Goal: Task Accomplishment & Management: Use online tool/utility

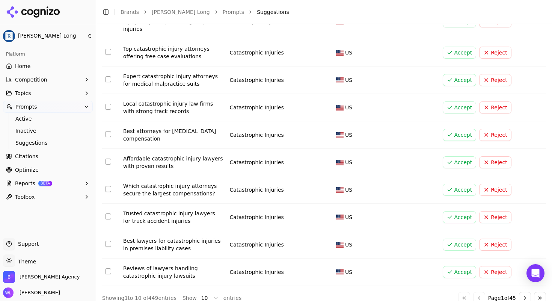
scroll to position [106, 0]
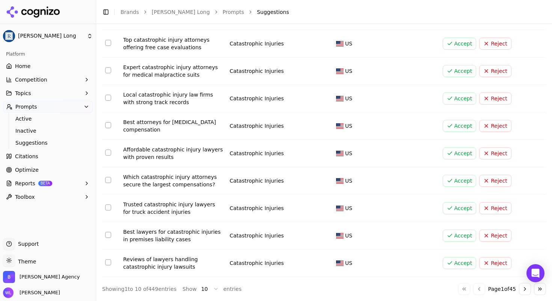
click at [202, 288] on html "[PERSON_NAME] Long Platform Home Competition Topics Prompts Active Inactive Sug…" at bounding box center [276, 159] width 552 height 319
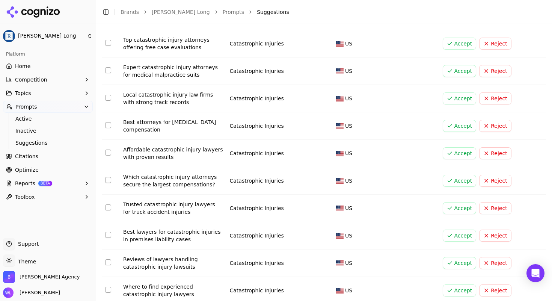
click at [455, 237] on button "Accept" at bounding box center [459, 235] width 34 height 12
click at [456, 212] on button "Accept" at bounding box center [459, 208] width 34 height 12
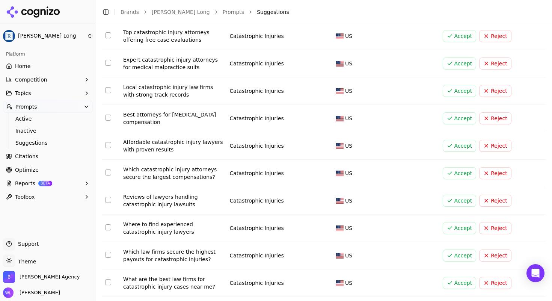
click at [446, 172] on button "Accept" at bounding box center [459, 173] width 34 height 12
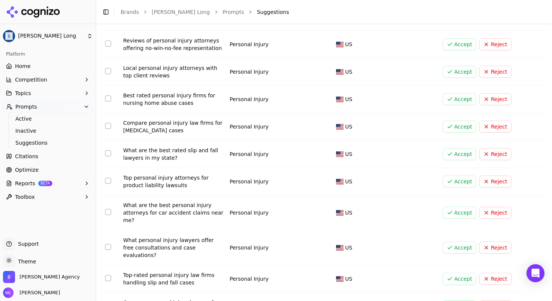
scroll to position [1835, 0]
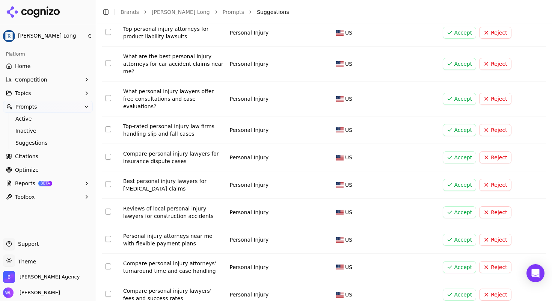
click at [459, 261] on button "Accept" at bounding box center [459, 267] width 34 height 12
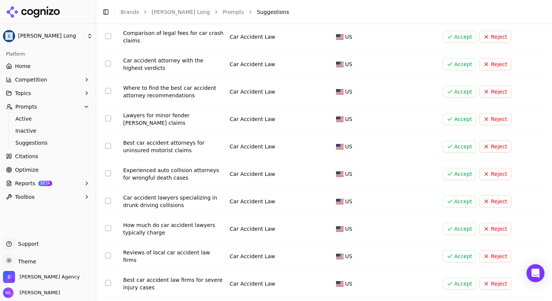
scroll to position [2419, 0]
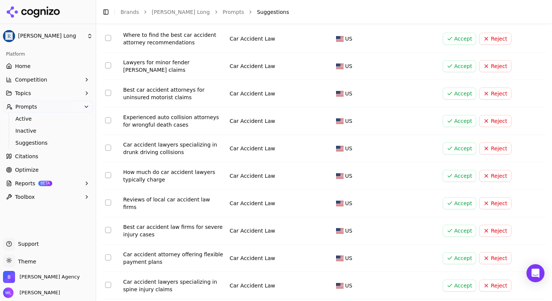
click at [455, 279] on button "Accept" at bounding box center [459, 285] width 34 height 12
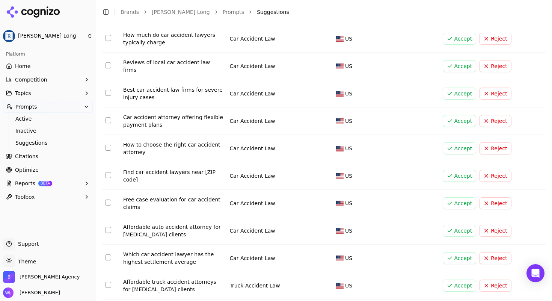
scroll to position [2564, 0]
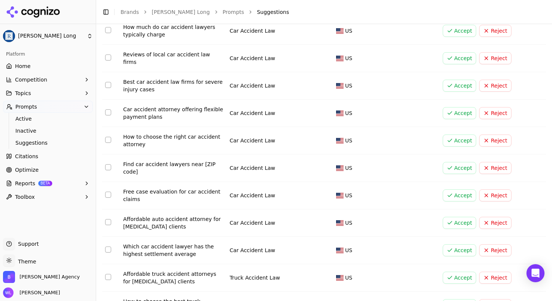
click at [456, 299] on button "Accept" at bounding box center [459, 305] width 34 height 12
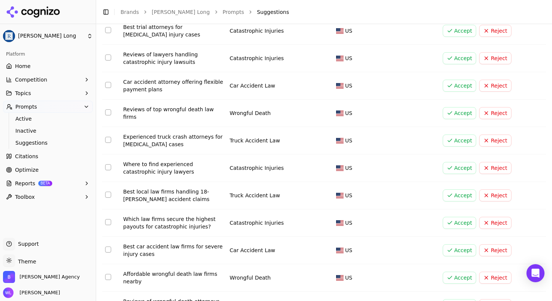
scroll to position [2573, 0]
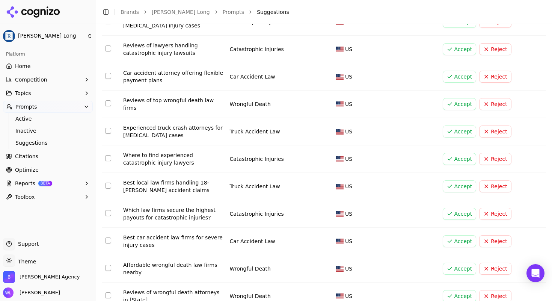
click at [456, 235] on button "Accept" at bounding box center [459, 241] width 34 height 12
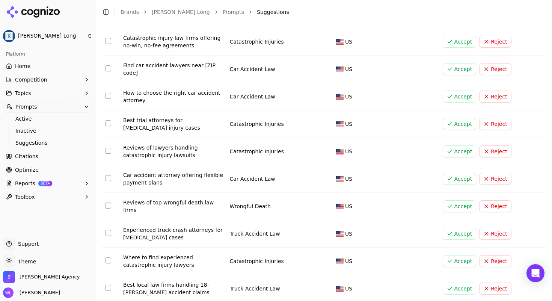
scroll to position [2471, 0]
click at [460, 254] on button "Accept" at bounding box center [459, 260] width 34 height 12
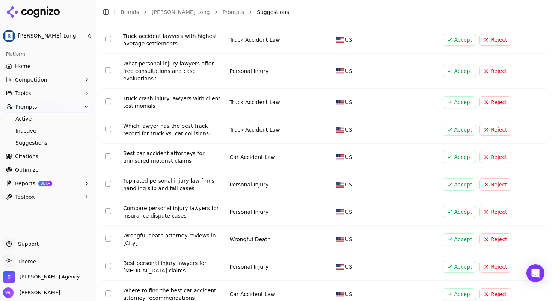
scroll to position [2564, 0]
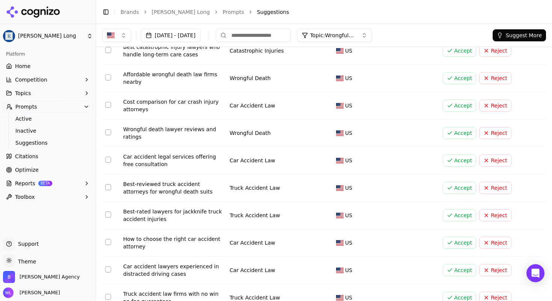
scroll to position [0, 0]
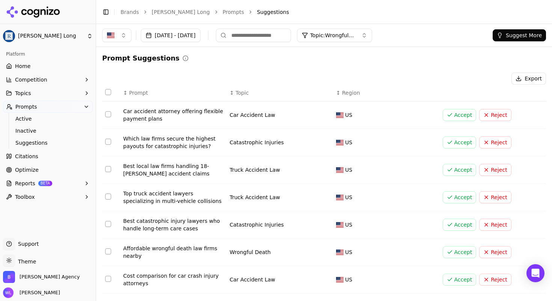
click at [459, 223] on button "Accept" at bounding box center [459, 224] width 34 height 12
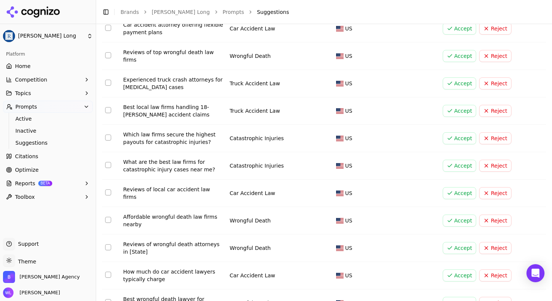
scroll to position [2567, 0]
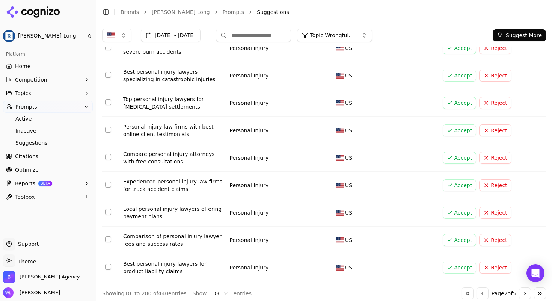
scroll to position [2558, 0]
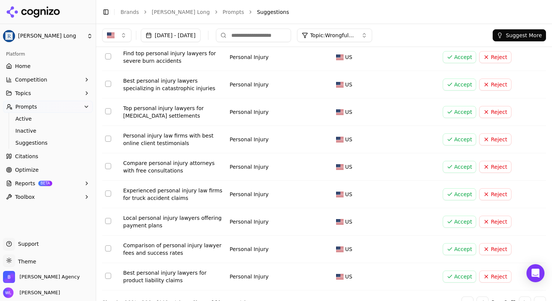
click at [109, 218] on button "Select row 198" at bounding box center [108, 221] width 6 height 6
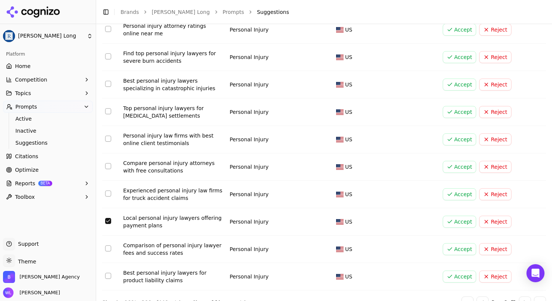
click at [489, 215] on button "Reject" at bounding box center [495, 221] width 32 height 12
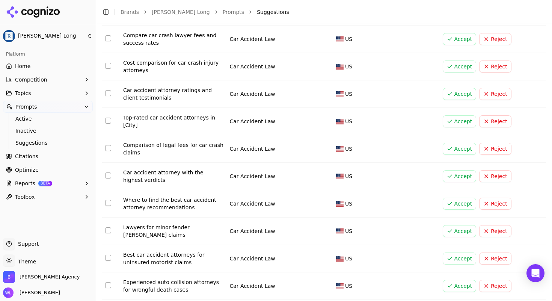
scroll to position [2564, 0]
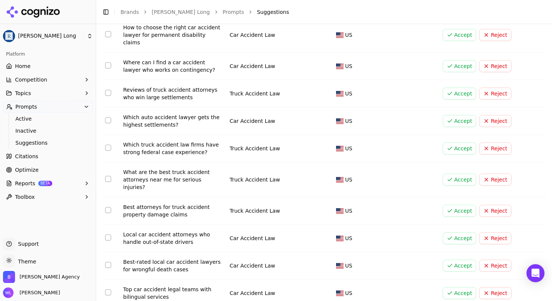
click at [108, 289] on button "Select row 200" at bounding box center [108, 292] width 6 height 6
click at [107, 234] on button "Select row 198" at bounding box center [108, 237] width 6 height 6
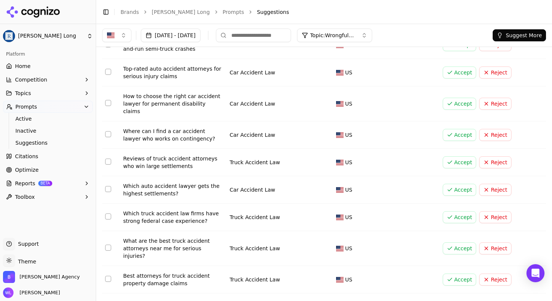
scroll to position [2492, 0]
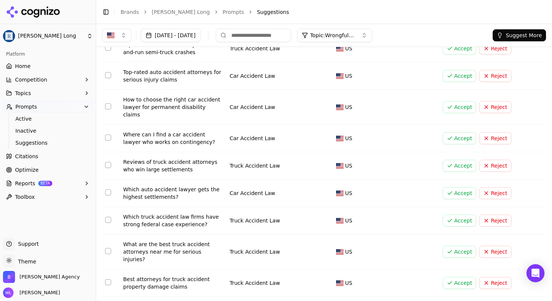
click at [449, 245] on button "Accept" at bounding box center [459, 251] width 34 height 12
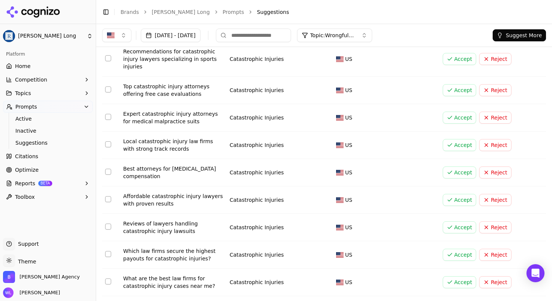
scroll to position [0, 0]
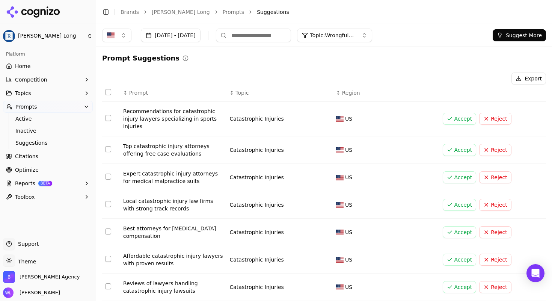
click at [454, 208] on button "Accept" at bounding box center [459, 205] width 34 height 12
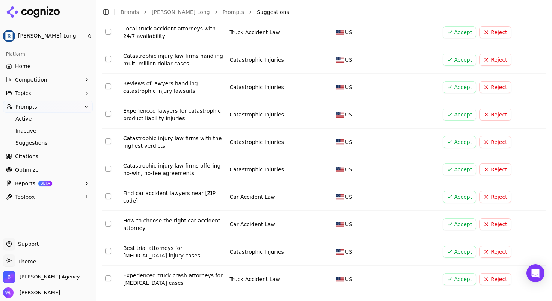
scroll to position [2560, 0]
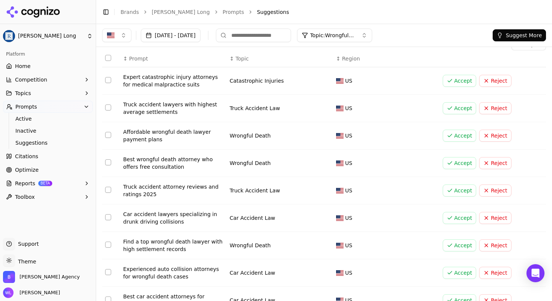
scroll to position [64, 0]
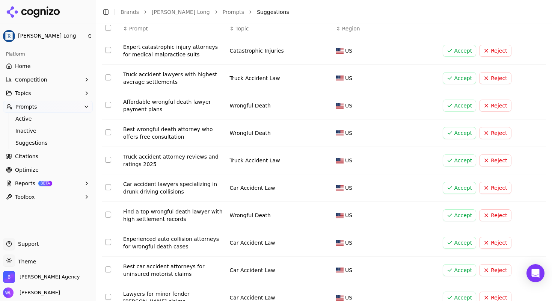
click at [482, 106] on button "Reject" at bounding box center [495, 105] width 32 height 12
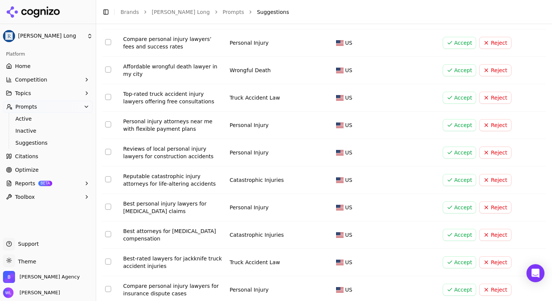
scroll to position [739, 0]
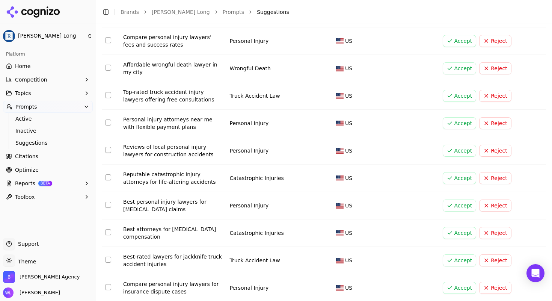
click at [458, 199] on button "Accept" at bounding box center [459, 205] width 34 height 12
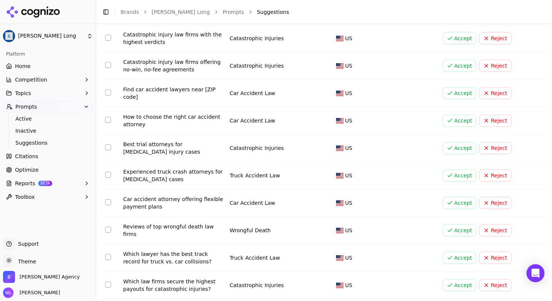
scroll to position [2567, 0]
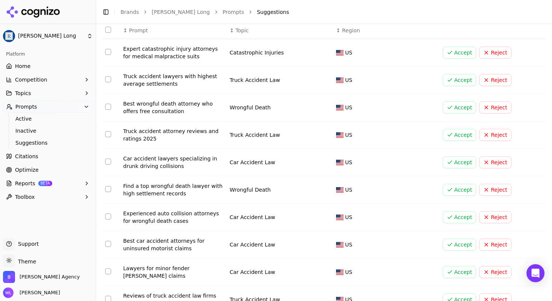
scroll to position [75, 0]
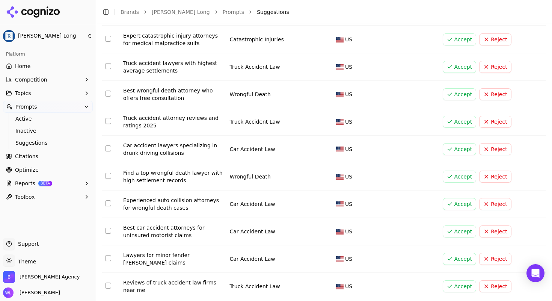
click at [107, 203] on button "Select row 107" at bounding box center [108, 203] width 6 height 6
click at [108, 232] on button "Select row 108" at bounding box center [108, 230] width 6 height 6
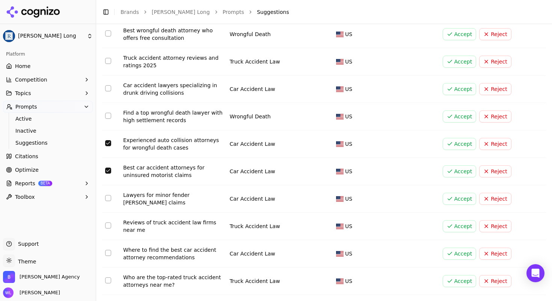
scroll to position [146, 0]
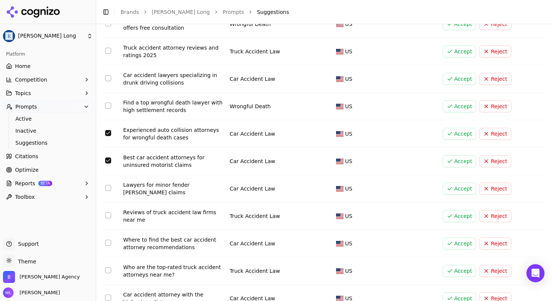
click at [109, 268] on button "Select row 112" at bounding box center [108, 270] width 6 height 6
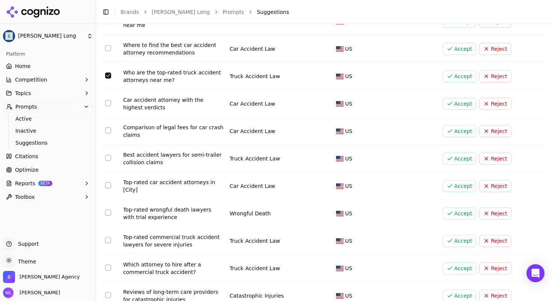
scroll to position [403, 0]
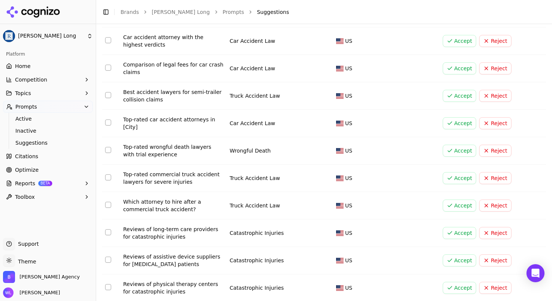
click at [104, 200] on td "Data table" at bounding box center [111, 205] width 18 height 27
click at [107, 203] on button "Select row 119" at bounding box center [108, 205] width 6 height 6
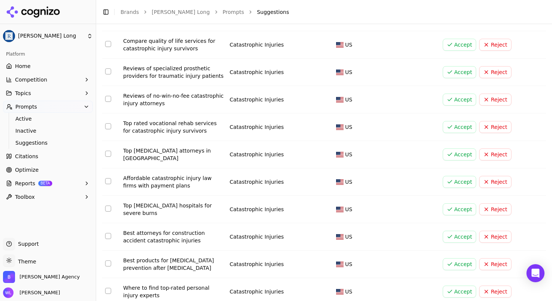
scroll to position [835, 0]
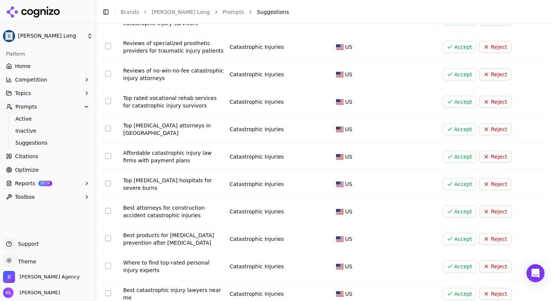
click at [110, 208] on button "Select row 135" at bounding box center [108, 211] width 6 height 6
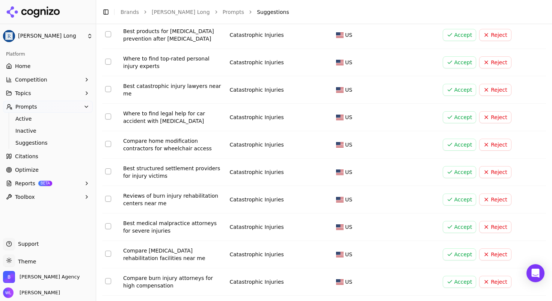
scroll to position [1042, 0]
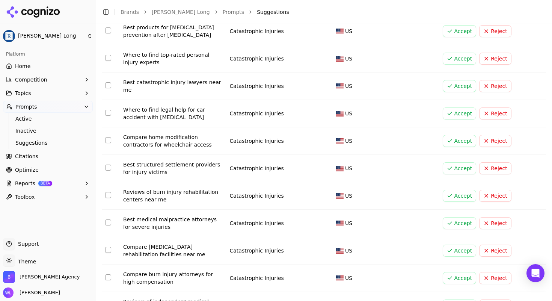
click at [108, 219] on button "Select row 143" at bounding box center [108, 222] width 6 height 6
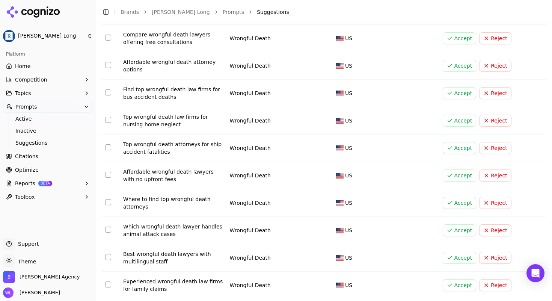
scroll to position [1591, 0]
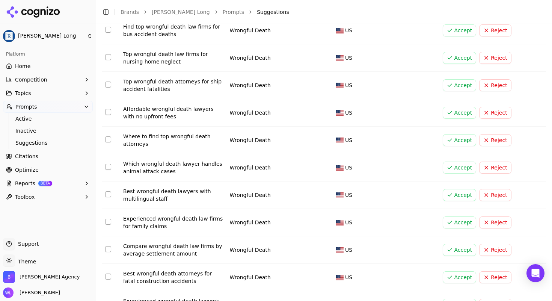
click at [108, 136] on button "Select row 160" at bounding box center [108, 139] width 6 height 6
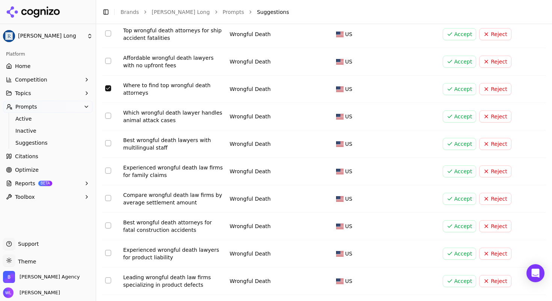
scroll to position [1675, 0]
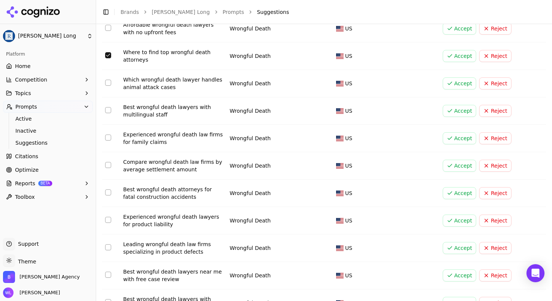
click at [107, 189] on button "Select row 165" at bounding box center [108, 192] width 6 height 6
click at [108, 217] on button "Select row 166" at bounding box center [108, 220] width 6 height 6
click at [110, 244] on button "Select row 167" at bounding box center [108, 247] width 6 height 6
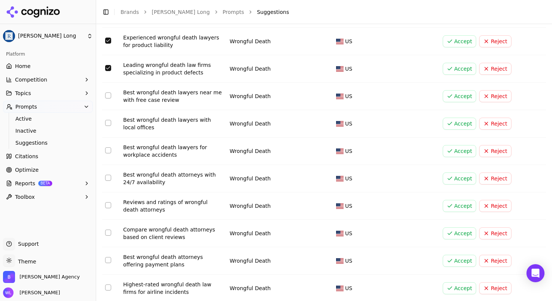
scroll to position [1873, 0]
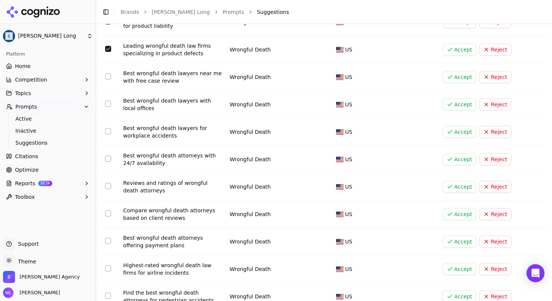
click at [110, 265] on button "Select row 175" at bounding box center [108, 268] width 6 height 6
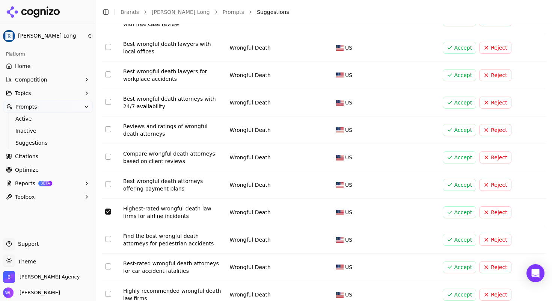
scroll to position [1930, 0]
click at [106, 235] on button "Select row 176" at bounding box center [108, 238] width 6 height 6
click at [106, 263] on button "Select row 177" at bounding box center [108, 266] width 6 height 6
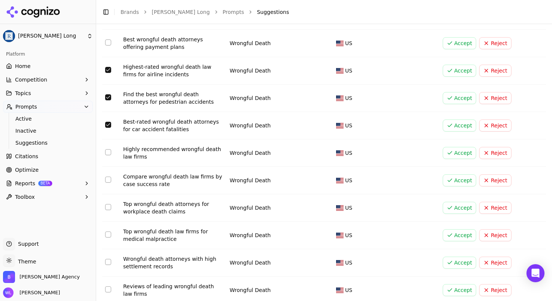
scroll to position [2071, 0]
click at [107, 231] on button "Select row 181" at bounding box center [108, 234] width 6 height 6
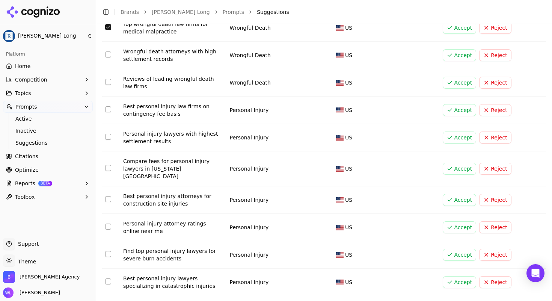
scroll to position [2301, 0]
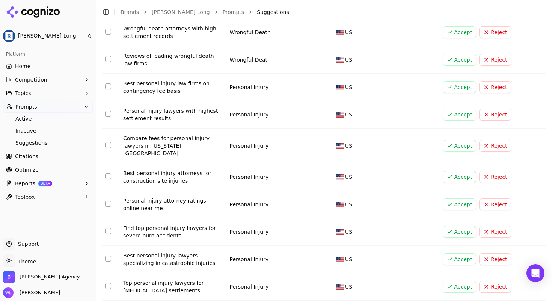
click at [108, 228] on button "Select row 189" at bounding box center [108, 231] width 6 height 6
click at [108, 255] on button "Select row 190" at bounding box center [108, 258] width 6 height 6
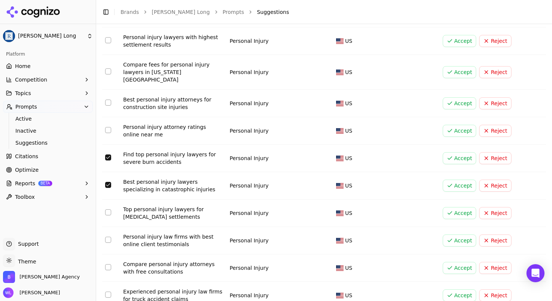
scroll to position [2375, 0]
click at [107, 209] on button "Select row 191" at bounding box center [108, 212] width 6 height 6
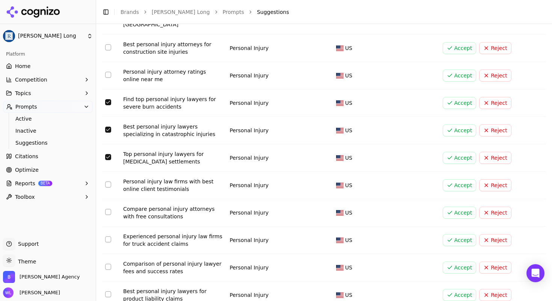
scroll to position [2432, 0]
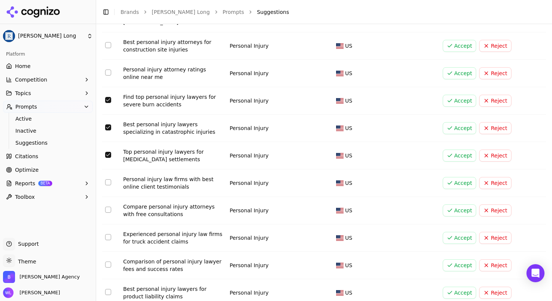
click at [110, 234] on button "Select row 194" at bounding box center [108, 237] width 6 height 6
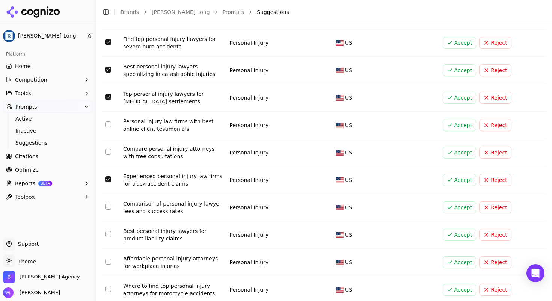
scroll to position [2512, 0]
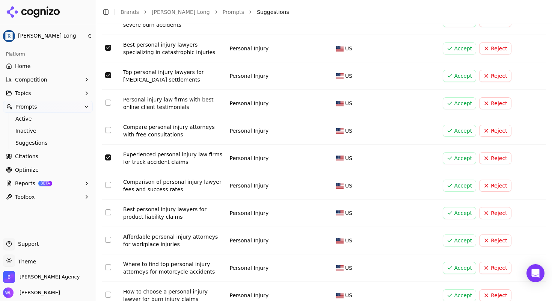
click at [110, 209] on button "Select row 196" at bounding box center [108, 212] width 6 height 6
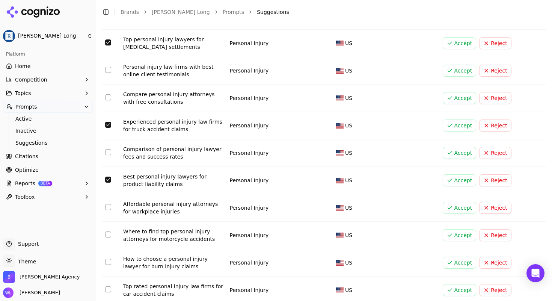
scroll to position [2558, 0]
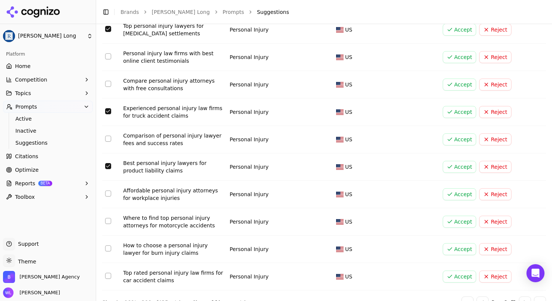
click at [106, 218] on button "Select row 198" at bounding box center [108, 221] width 6 height 6
click at [110, 272] on button "Select row 200" at bounding box center [108, 275] width 6 height 6
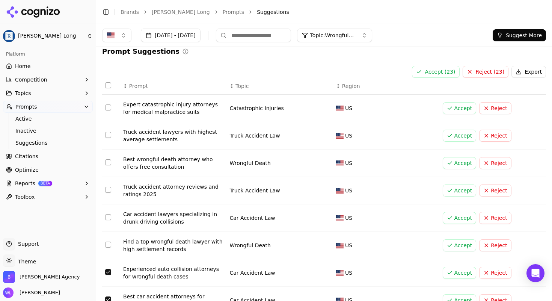
scroll to position [0, 0]
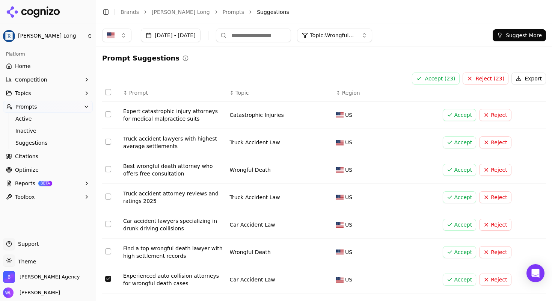
click at [431, 78] on button "Accept ( 23 )" at bounding box center [436, 78] width 48 height 12
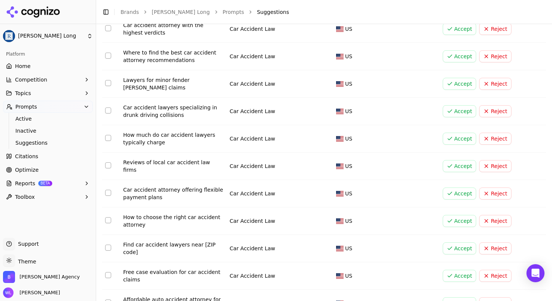
scroll to position [2564, 0]
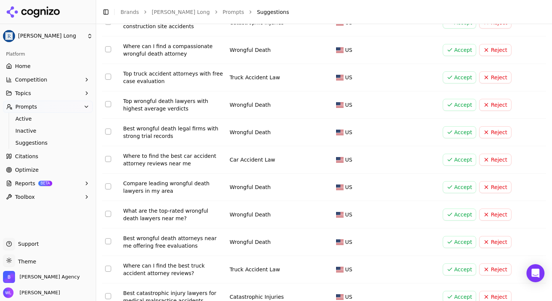
scroll to position [2569, 0]
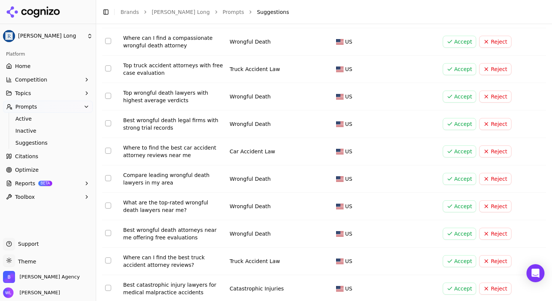
click at [447, 282] on button "Accept" at bounding box center [459, 288] width 34 height 12
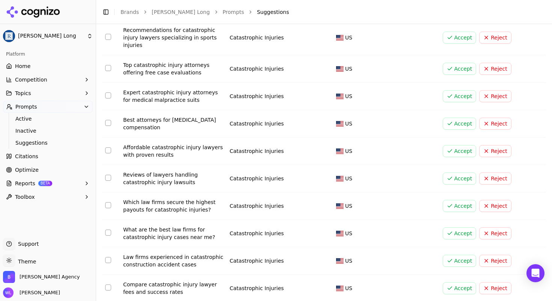
scroll to position [81, 0]
click at [109, 123] on button "Select row 4" at bounding box center [108, 122] width 6 height 6
click at [104, 179] on td "Data table" at bounding box center [111, 177] width 18 height 27
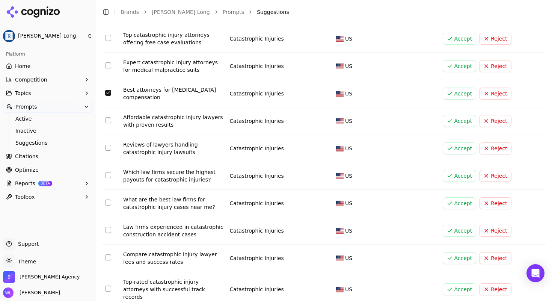
scroll to position [115, 0]
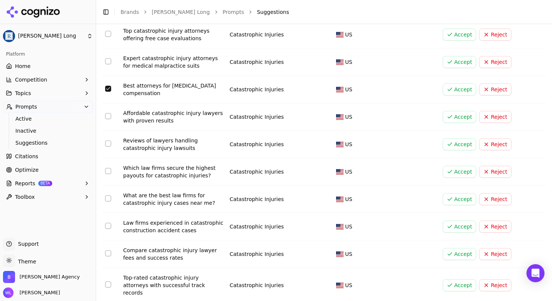
click at [110, 171] on button "Select row 7" at bounding box center [108, 171] width 6 height 6
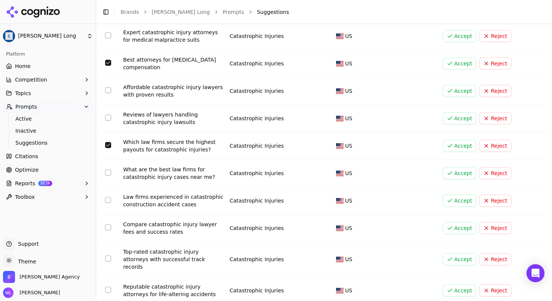
scroll to position [141, 0]
click at [107, 174] on button "Select row 8" at bounding box center [108, 172] width 6 height 6
click at [110, 145] on button "Select row 7" at bounding box center [108, 144] width 6 height 6
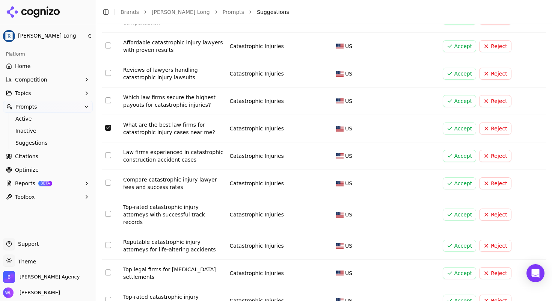
scroll to position [212, 0]
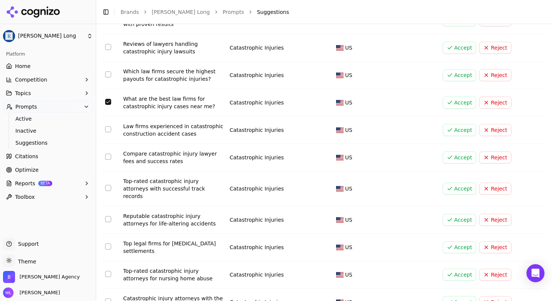
click at [108, 216] on button "Select row 12" at bounding box center [108, 219] width 6 height 6
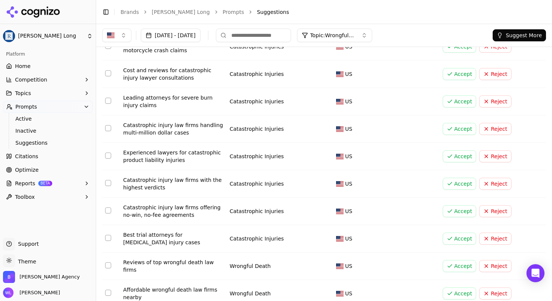
scroll to position [507, 0]
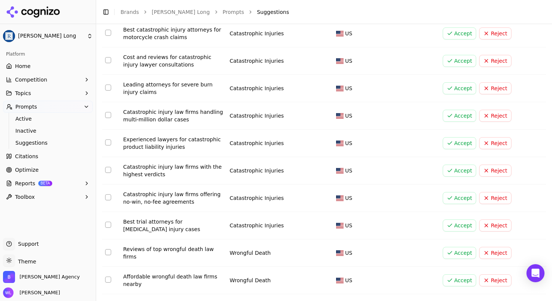
click at [108, 221] on button "Select row 23" at bounding box center [108, 224] width 6 height 6
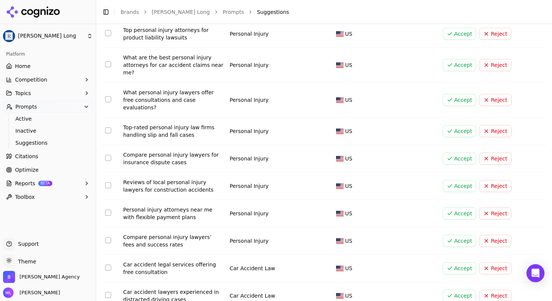
scroll to position [1781, 0]
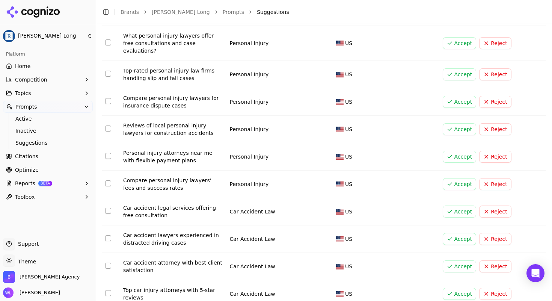
click at [109, 235] on button "Select row 69" at bounding box center [108, 238] width 6 height 6
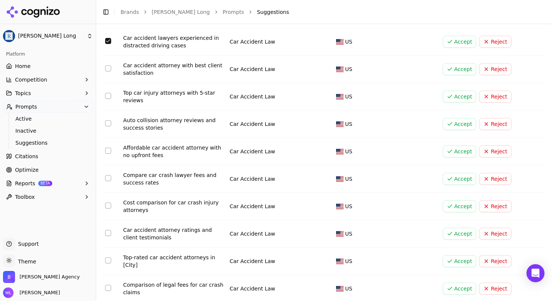
scroll to position [1989, 0]
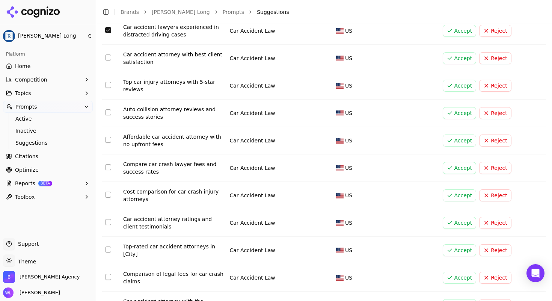
click at [110, 246] on button "Select row 77" at bounding box center [108, 249] width 6 height 6
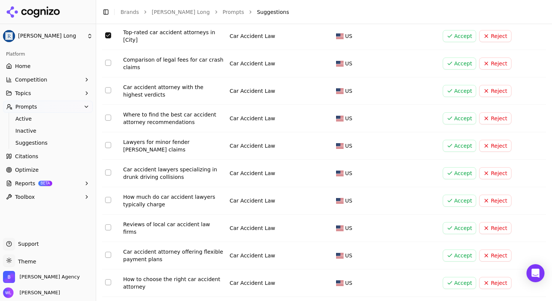
scroll to position [2203, 0]
drag, startPoint x: 109, startPoint y: 240, endPoint x: 114, endPoint y: 245, distance: 7.2
click at [109, 279] on button "Select row 86" at bounding box center [108, 282] width 6 height 6
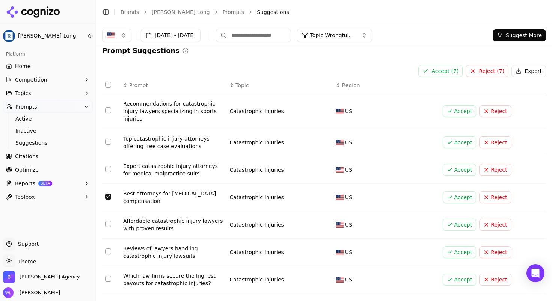
scroll to position [0, 0]
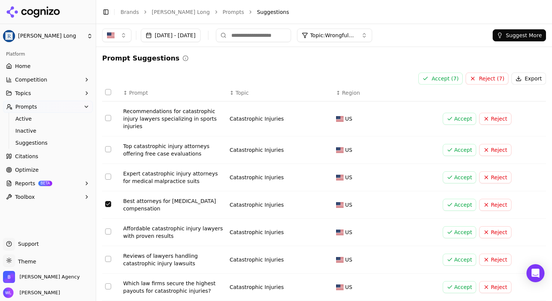
click at [434, 79] on button "Accept ( 7 )" at bounding box center [440, 78] width 44 height 12
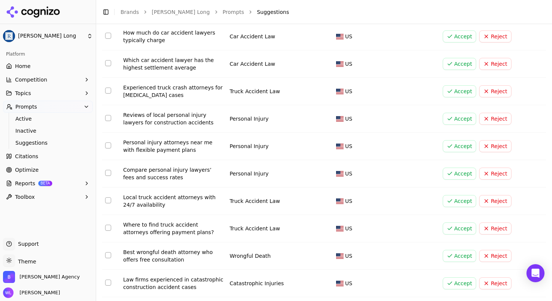
scroll to position [2564, 0]
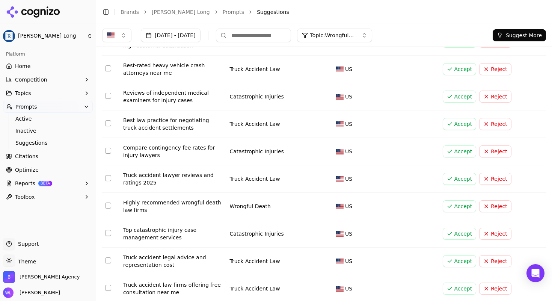
scroll to position [2538, 0]
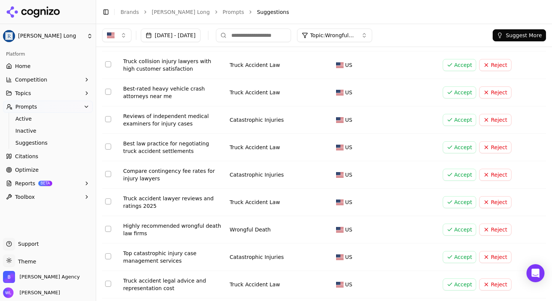
click at [141, 216] on td "Highly recommended wrongful death law firms" at bounding box center [173, 229] width 107 height 27
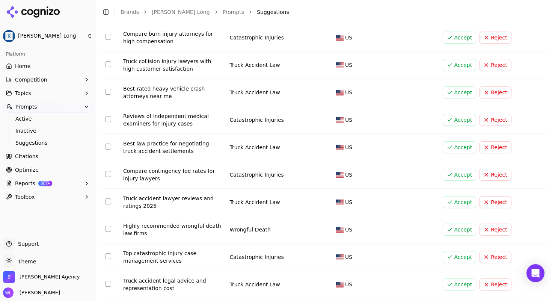
scroll to position [2561, 0]
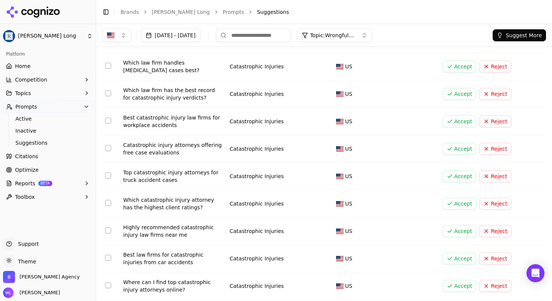
scroll to position [1961, 0]
click at [109, 63] on button "Select row 270" at bounding box center [108, 66] width 6 height 6
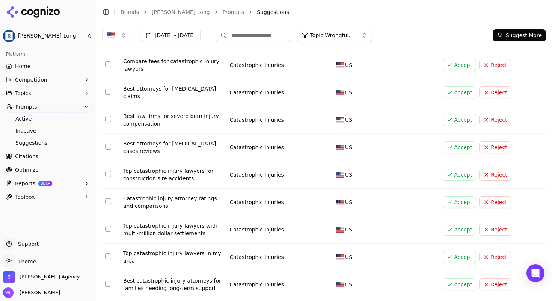
scroll to position [1708, 0]
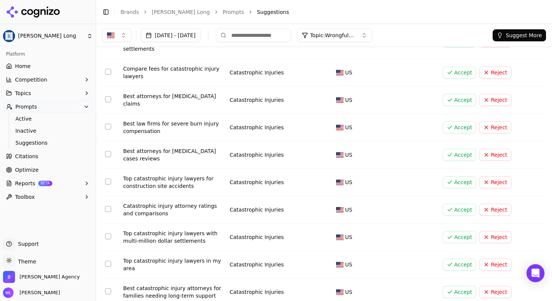
click at [109, 96] on button "Select row 262" at bounding box center [108, 99] width 6 height 6
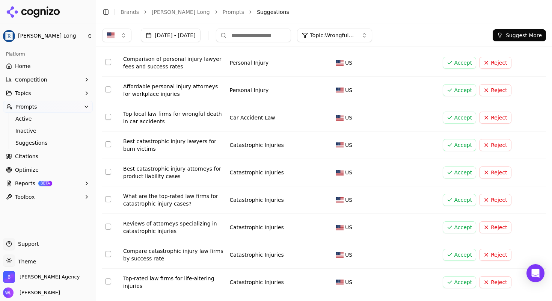
scroll to position [1235, 0]
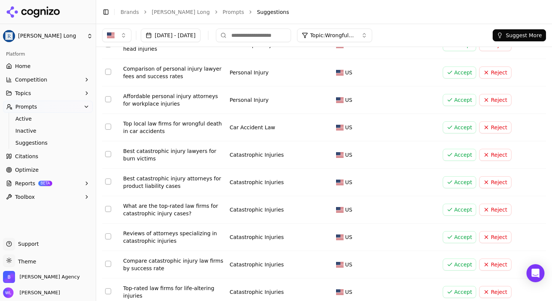
click at [109, 151] on button "Select row 247" at bounding box center [108, 154] width 6 height 6
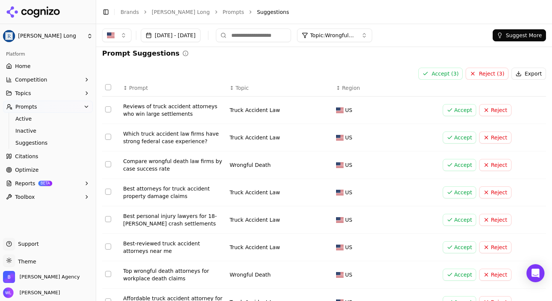
scroll to position [0, 0]
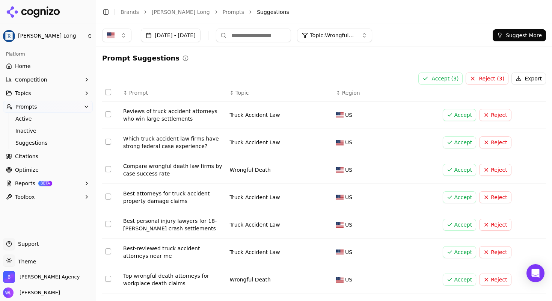
click at [443, 78] on button "Accept ( 3 )" at bounding box center [440, 78] width 44 height 12
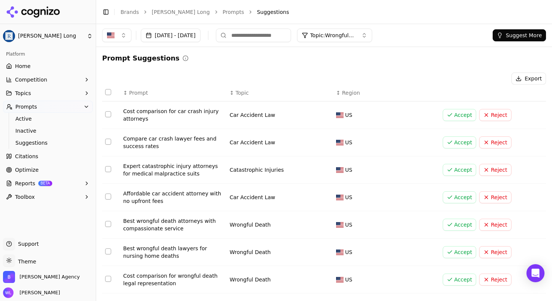
click at [32, 108] on span "Prompts" at bounding box center [26, 107] width 22 height 8
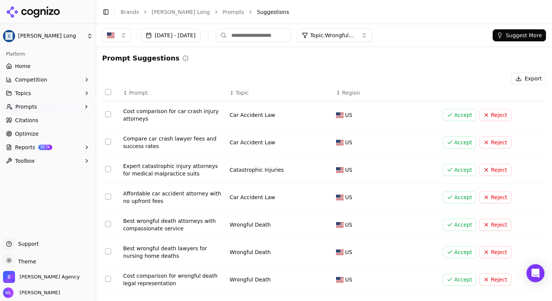
click at [40, 68] on link "Home" at bounding box center [48, 66] width 90 height 12
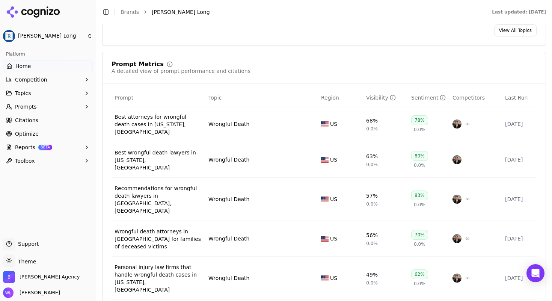
scroll to position [523, 0]
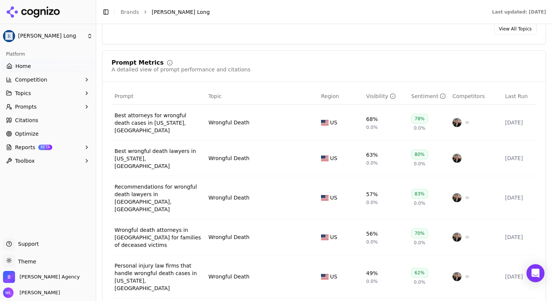
click at [35, 110] on span "Prompts" at bounding box center [26, 107] width 22 height 8
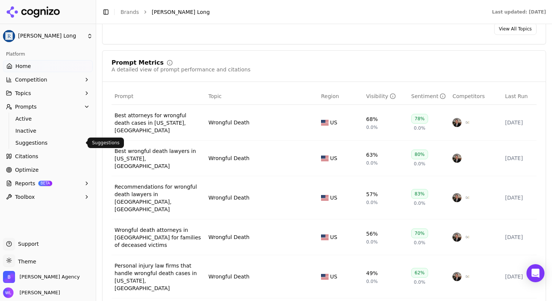
click at [33, 141] on span "Suggestions" at bounding box center [47, 143] width 65 height 8
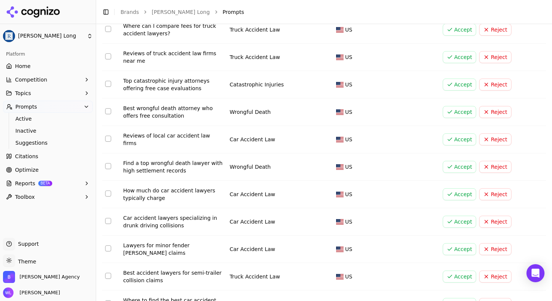
scroll to position [2567, 0]
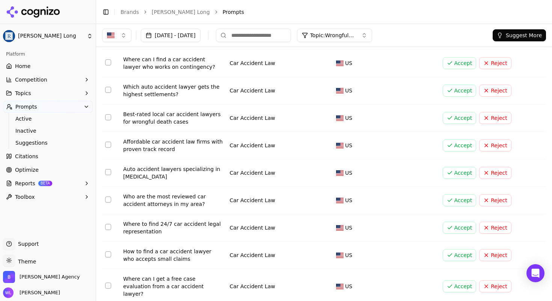
scroll to position [2558, 0]
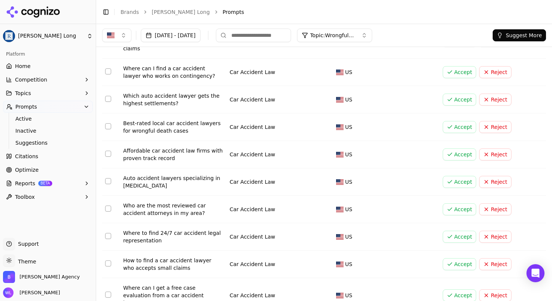
click at [109, 291] on button "Select row 200" at bounding box center [108, 294] width 6 height 6
click at [109, 233] on button "Select row 198" at bounding box center [108, 236] width 6 height 6
click at [109, 178] on button "Select row 196" at bounding box center [108, 181] width 6 height 6
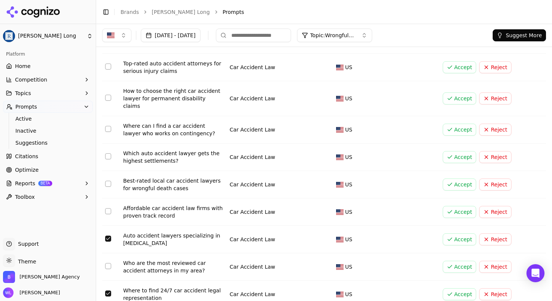
scroll to position [2498, 0]
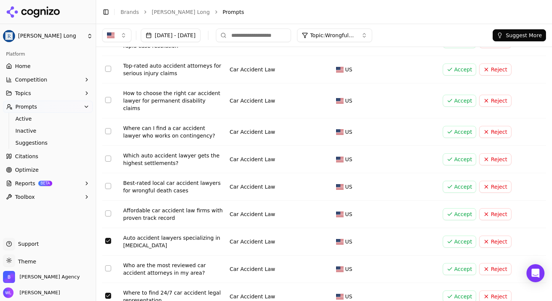
click at [108, 183] on button "Select row 194" at bounding box center [108, 186] width 6 height 6
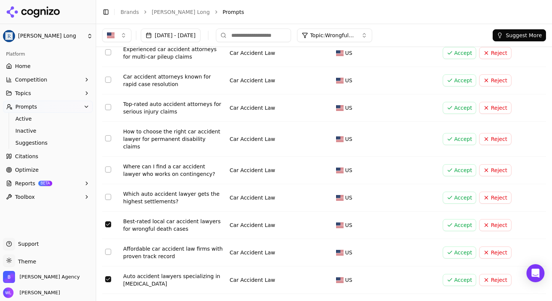
scroll to position [2459, 0]
click at [108, 136] on button "Select row 191" at bounding box center [108, 139] width 6 height 6
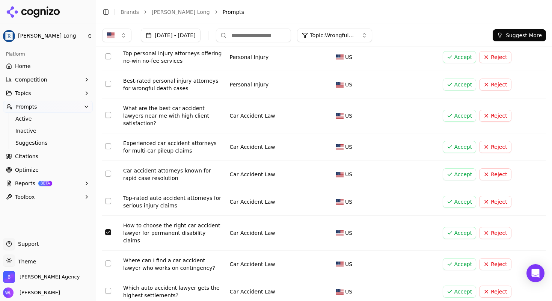
scroll to position [2364, 0]
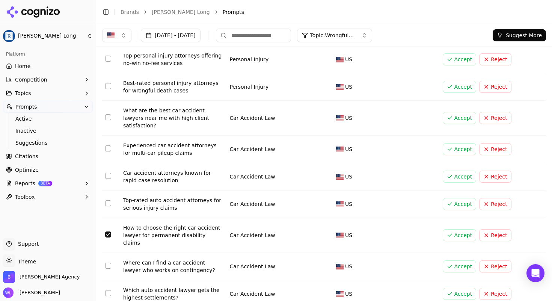
click at [108, 145] on button "Select row 188" at bounding box center [108, 148] width 6 height 6
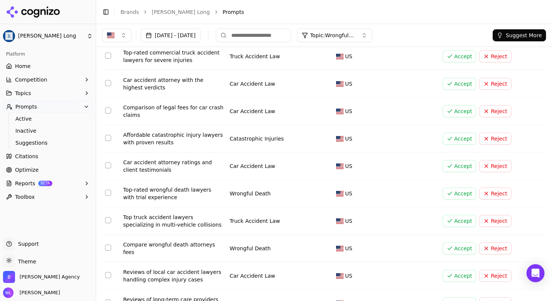
scroll to position [0, 0]
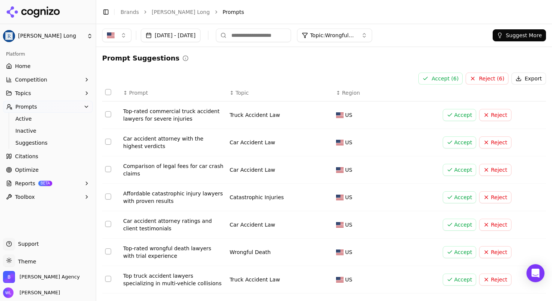
click at [430, 76] on button "Accept ( 6 )" at bounding box center [440, 78] width 44 height 12
